Goal: Task Accomplishment & Management: Complete application form

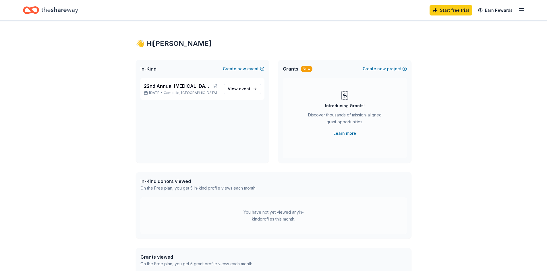
click at [305, 69] on div "New" at bounding box center [307, 69] width 12 height 6
click at [303, 69] on div "New" at bounding box center [307, 69] width 12 height 6
click at [239, 89] on span "View event" at bounding box center [239, 89] width 23 height 7
click at [89, 128] on div "👋 Hi Lisa In-Kind Create new event 22nd Annual Shootout for Scouting Oct 03, 20…" at bounding box center [273, 183] width 547 height 324
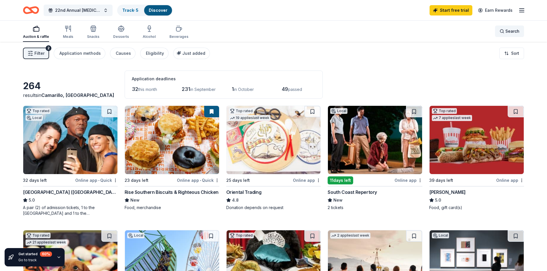
click at [501, 32] on div "Search" at bounding box center [510, 31] width 20 height 7
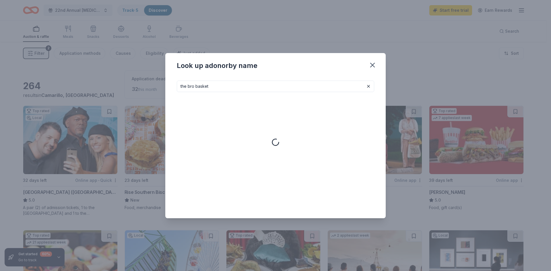
type input "the bro basket"
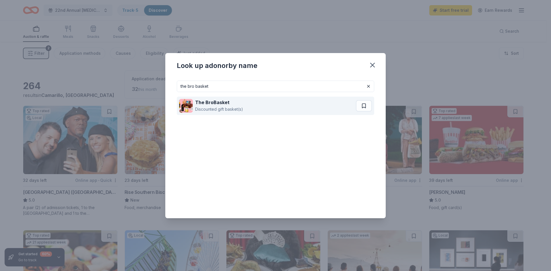
click at [204, 103] on strong "The BroBasket" at bounding box center [212, 103] width 34 height 6
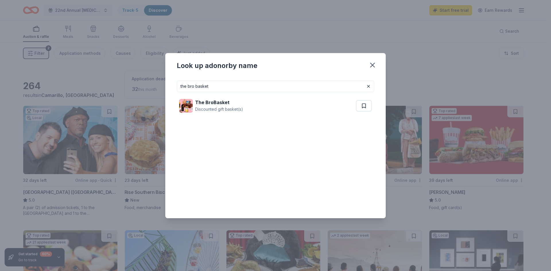
drag, startPoint x: 371, startPoint y: 66, endPoint x: 356, endPoint y: 66, distance: 15.5
click at [371, 66] on icon "button" at bounding box center [373, 65] width 8 height 8
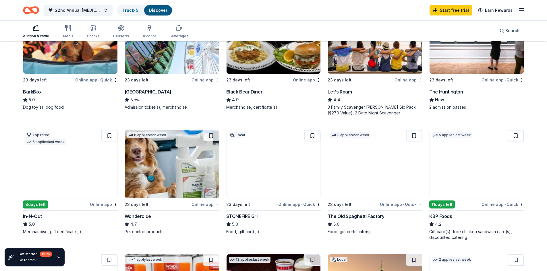
scroll to position [172, 0]
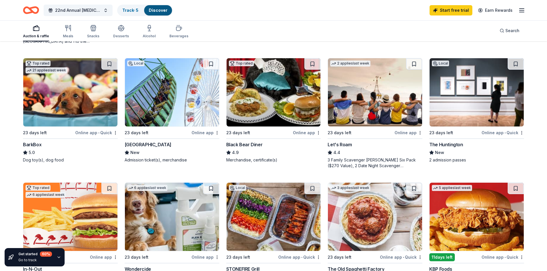
click at [254, 144] on div "Black Bear Diner" at bounding box center [244, 144] width 36 height 7
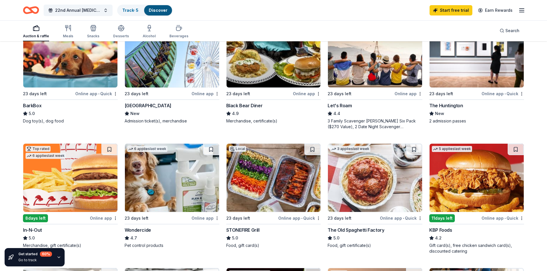
scroll to position [201, 0]
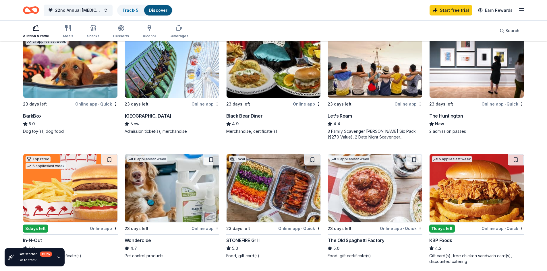
click at [67, 82] on img at bounding box center [70, 64] width 94 height 68
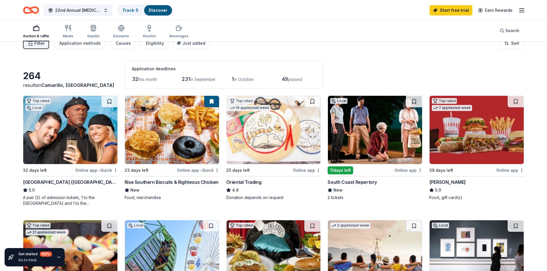
scroll to position [0, 0]
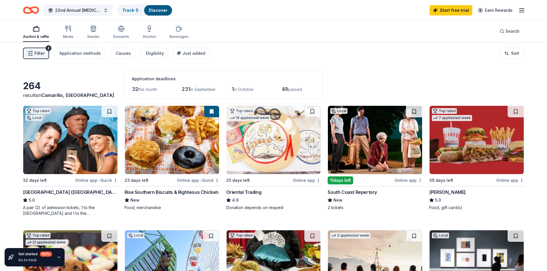
click at [163, 152] on img at bounding box center [172, 140] width 94 height 68
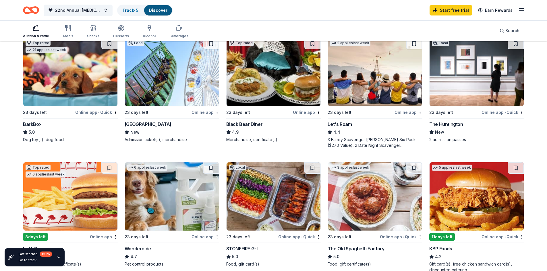
scroll to position [201, 0]
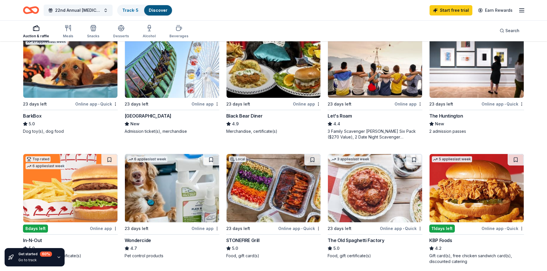
click at [371, 88] on img at bounding box center [375, 64] width 94 height 68
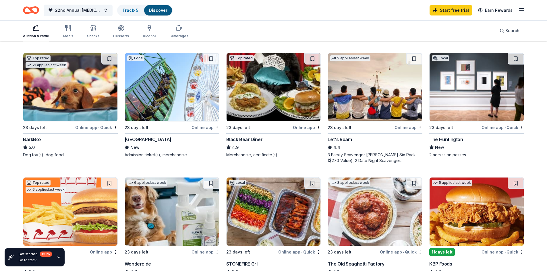
scroll to position [86, 0]
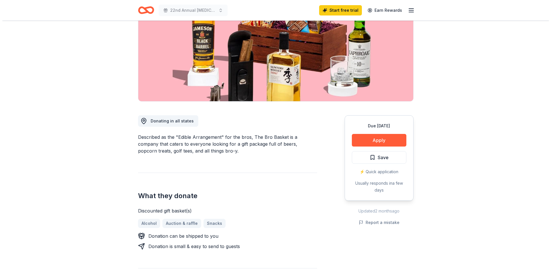
scroll to position [86, 0]
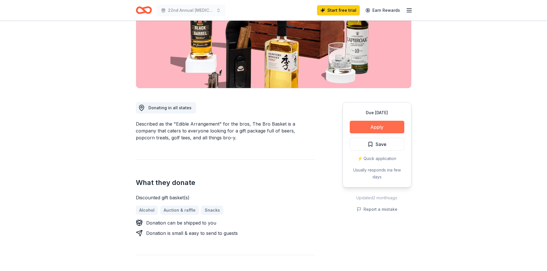
click at [373, 126] on button "Apply" at bounding box center [377, 127] width 55 height 13
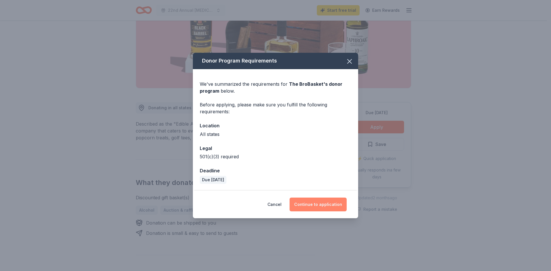
drag, startPoint x: 309, startPoint y: 204, endPoint x: 299, endPoint y: 202, distance: 10.3
click at [309, 204] on button "Continue to application" at bounding box center [318, 205] width 57 height 14
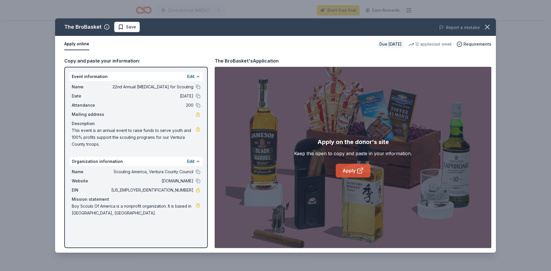
click at [347, 171] on link "Apply" at bounding box center [353, 171] width 35 height 14
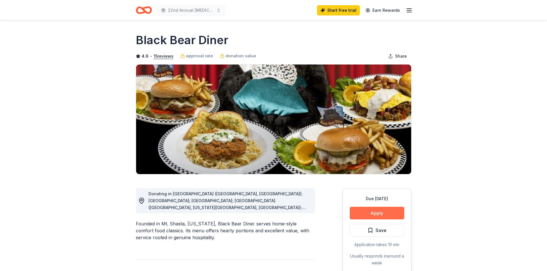
click at [376, 213] on button "Apply" at bounding box center [377, 213] width 55 height 13
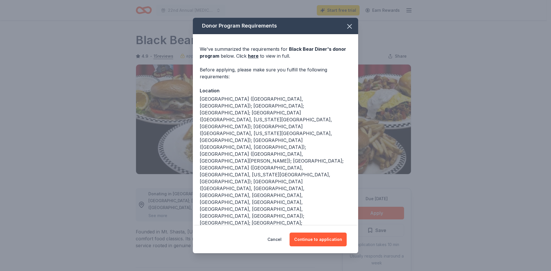
drag, startPoint x: 305, startPoint y: 228, endPoint x: 262, endPoint y: 235, distance: 43.1
click at [304, 233] on button "Continue to application" at bounding box center [318, 240] width 57 height 14
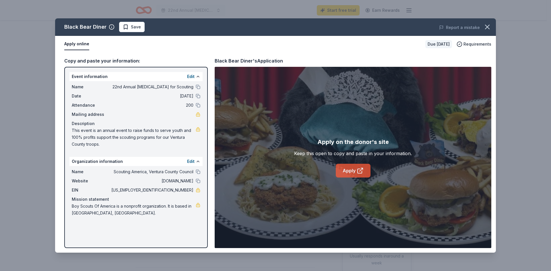
click at [350, 171] on link "Apply" at bounding box center [353, 171] width 35 height 14
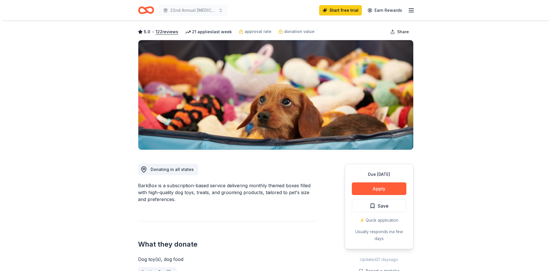
scroll to position [57, 0]
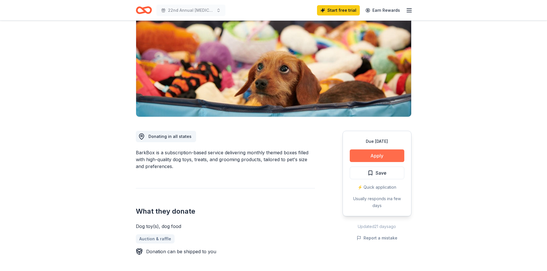
click at [372, 155] on button "Apply" at bounding box center [377, 156] width 55 height 13
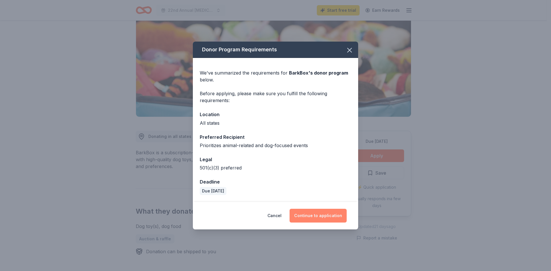
click at [316, 215] on button "Continue to application" at bounding box center [318, 216] width 57 height 14
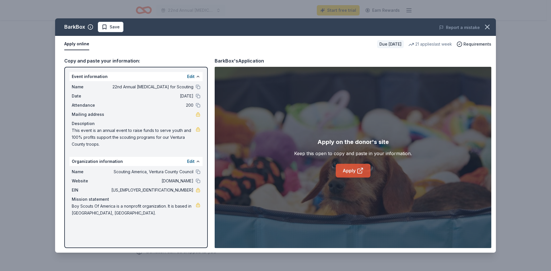
click at [354, 171] on link "Apply" at bounding box center [353, 171] width 35 height 14
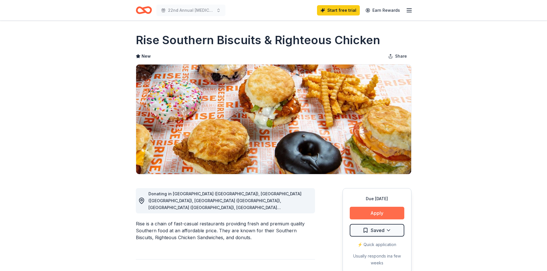
click at [374, 213] on button "Apply" at bounding box center [377, 213] width 55 height 13
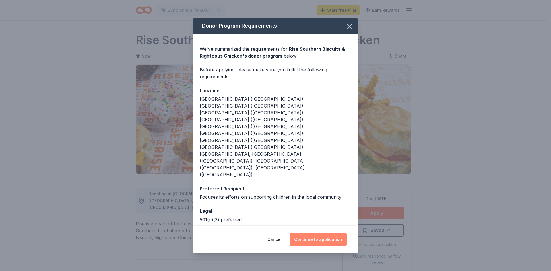
click at [316, 233] on button "Continue to application" at bounding box center [318, 240] width 57 height 14
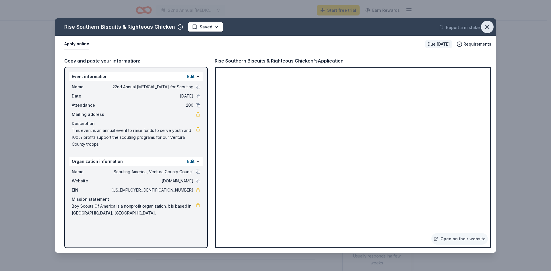
click at [487, 27] on icon "button" at bounding box center [488, 27] width 8 height 8
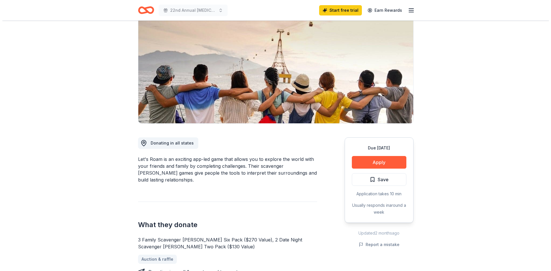
scroll to position [57, 0]
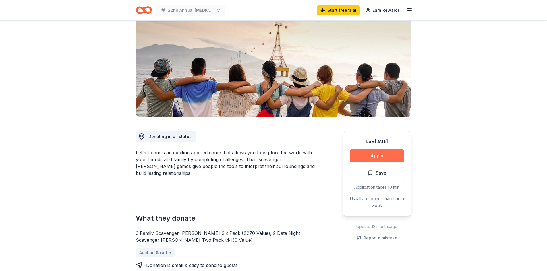
click at [364, 156] on button "Apply" at bounding box center [377, 156] width 55 height 13
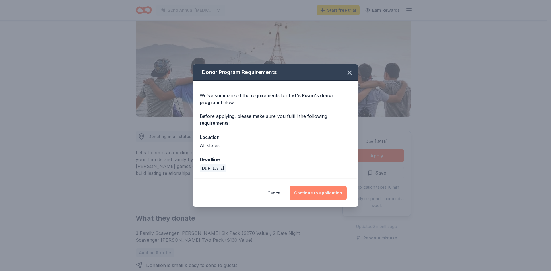
click at [315, 192] on button "Continue to application" at bounding box center [318, 193] width 57 height 14
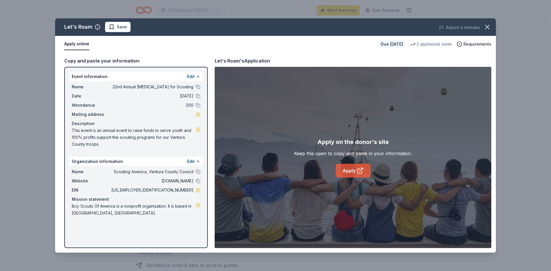
click at [350, 170] on link "Apply" at bounding box center [353, 171] width 35 height 14
